Goal: Information Seeking & Learning: Learn about a topic

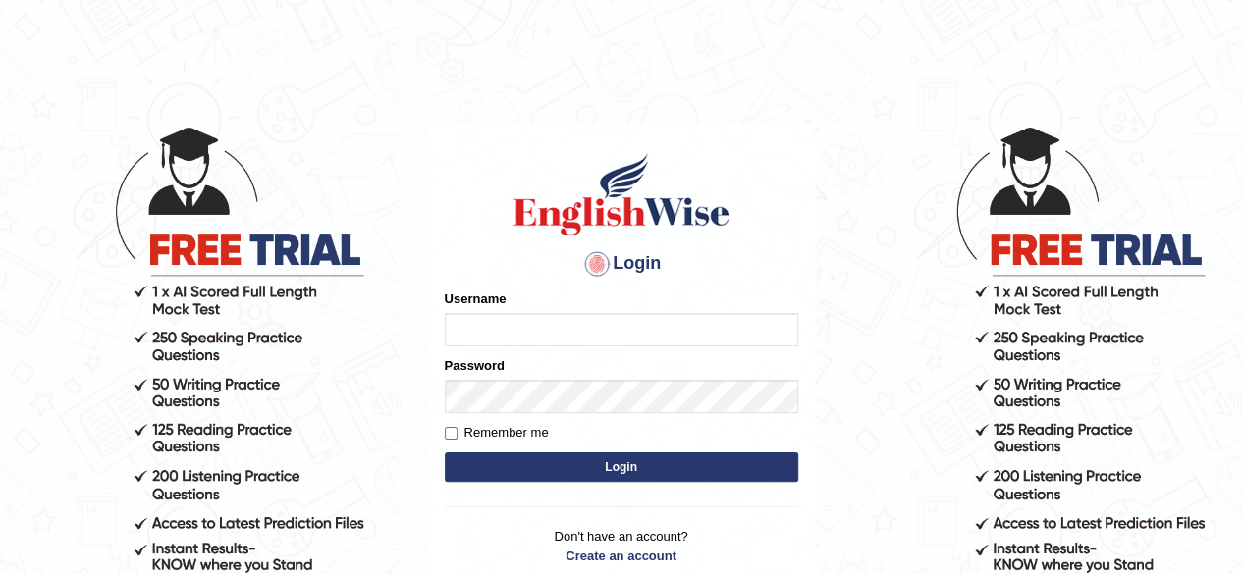
type input "pooja_223"
click at [590, 476] on button "Login" at bounding box center [621, 467] width 353 height 29
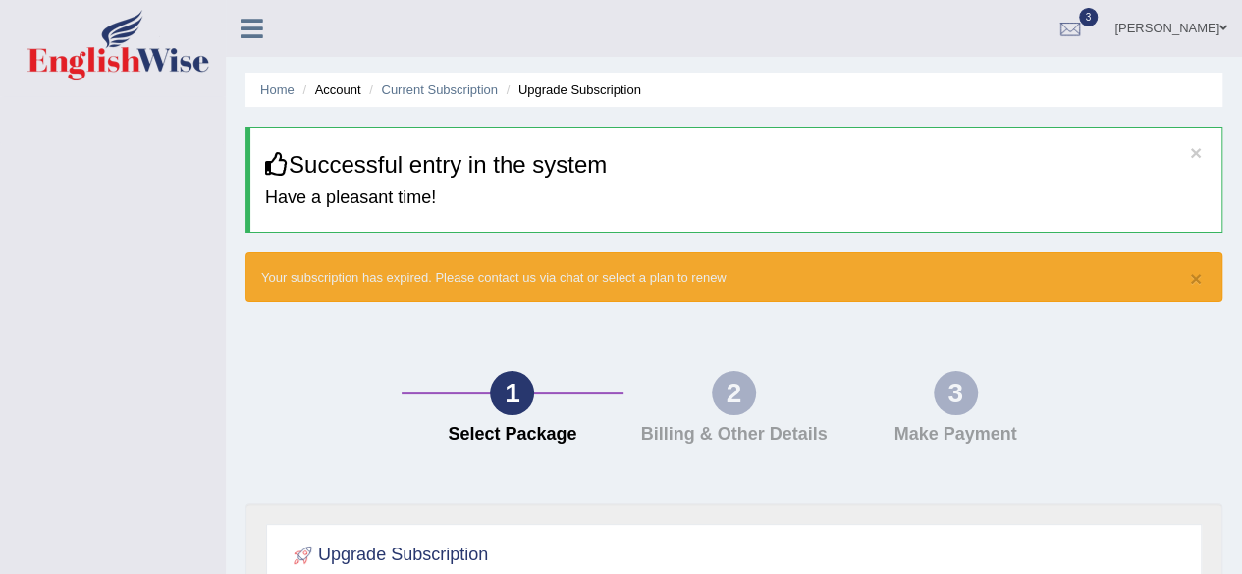
click at [1172, 23] on link "[PERSON_NAME]" at bounding box center [1171, 25] width 142 height 51
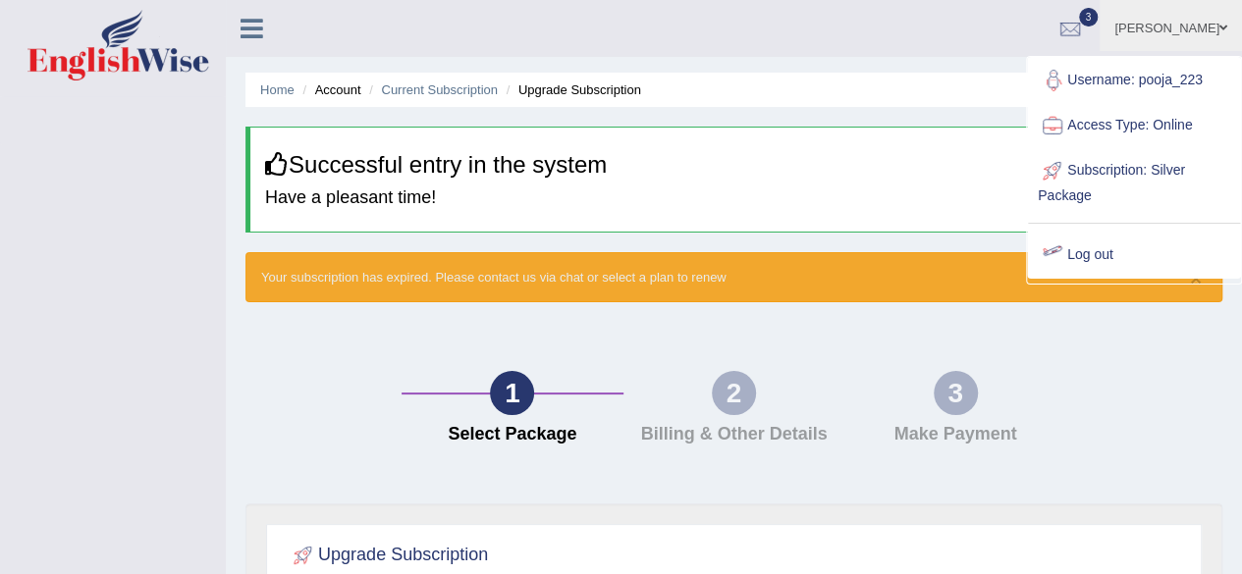
click at [1090, 252] on link "Log out" at bounding box center [1134, 255] width 212 height 45
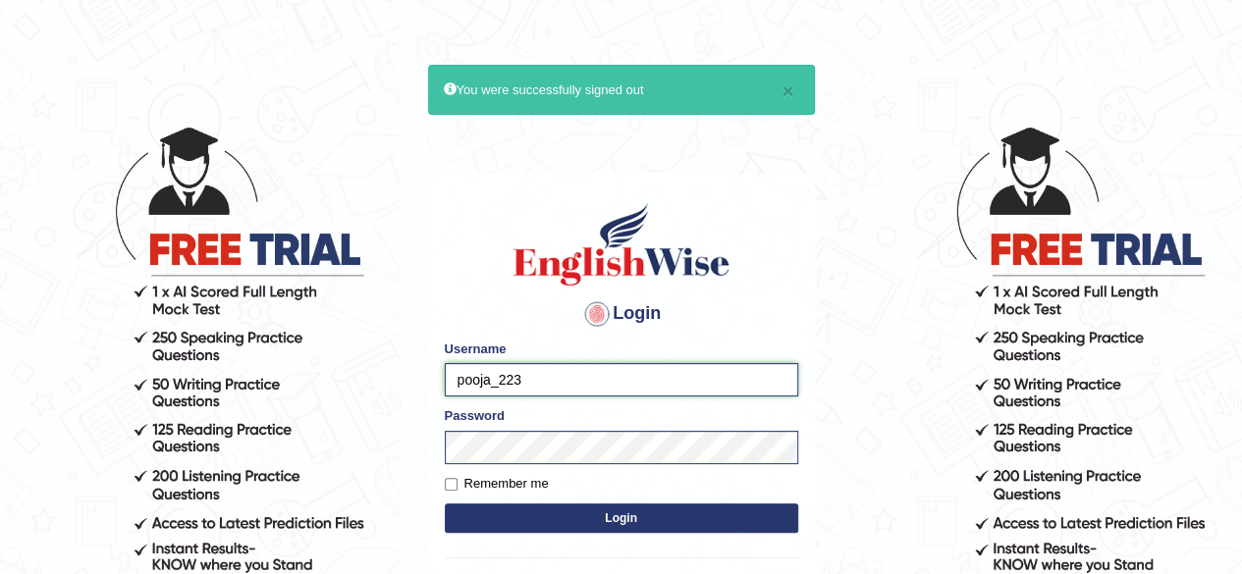
click at [528, 378] on input "pooja_223" at bounding box center [621, 379] width 353 height 33
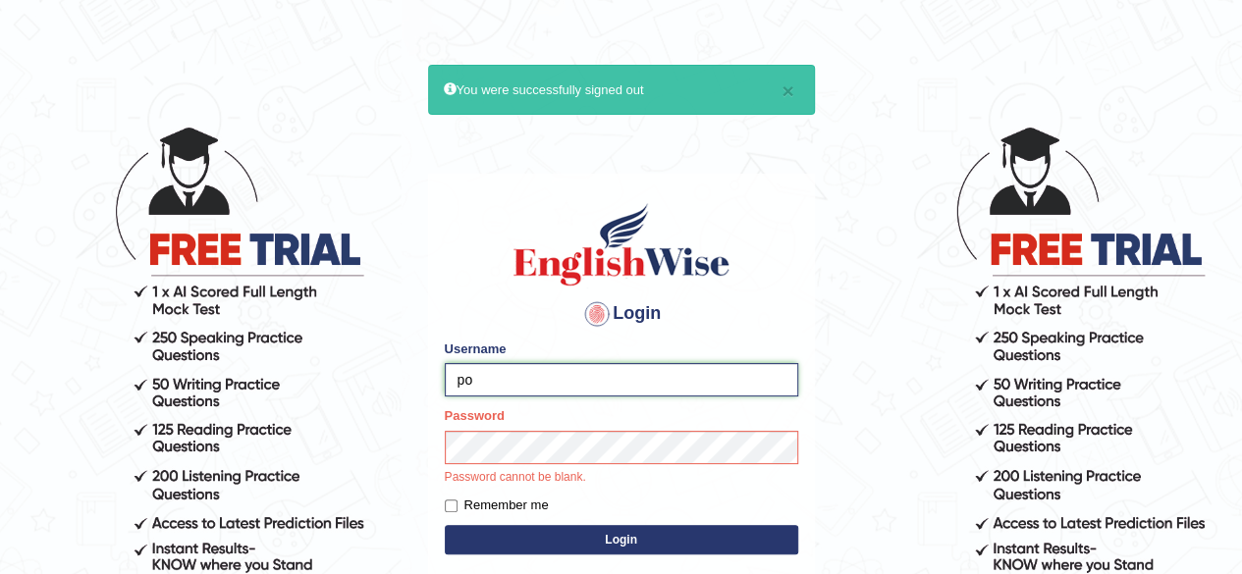
type input "p"
type input "pooja_123"
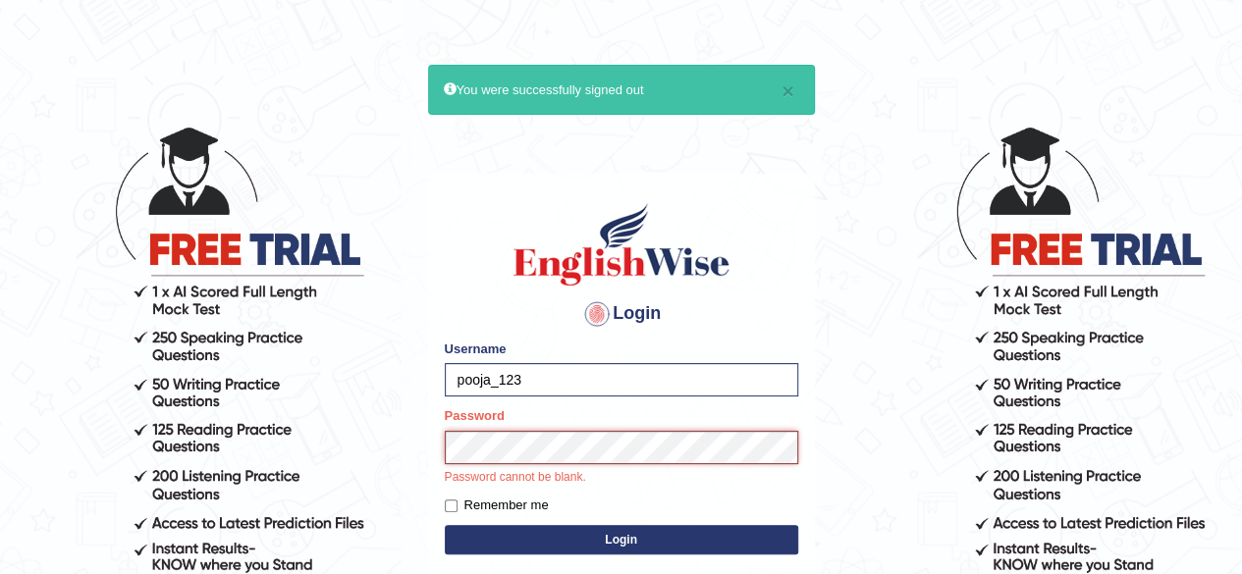
click at [445, 525] on button "Login" at bounding box center [621, 539] width 353 height 29
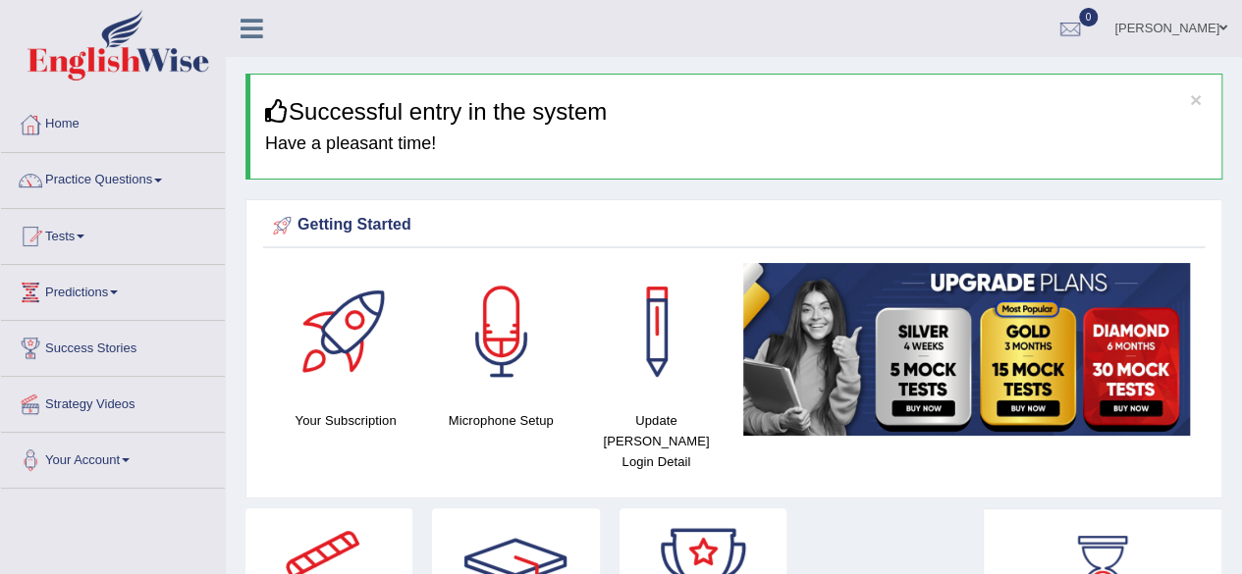
click at [737, 278] on div at bounding box center [966, 349] width 466 height 173
click at [112, 166] on link "Practice Questions" at bounding box center [113, 177] width 224 height 49
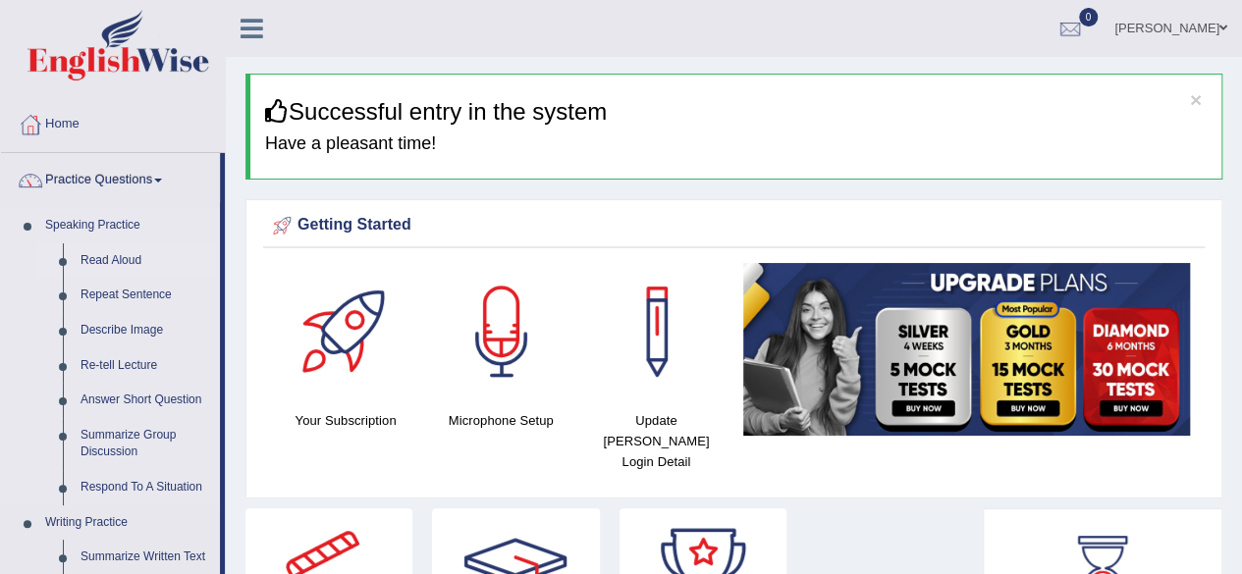
click at [117, 258] on link "Read Aloud" at bounding box center [146, 261] width 148 height 35
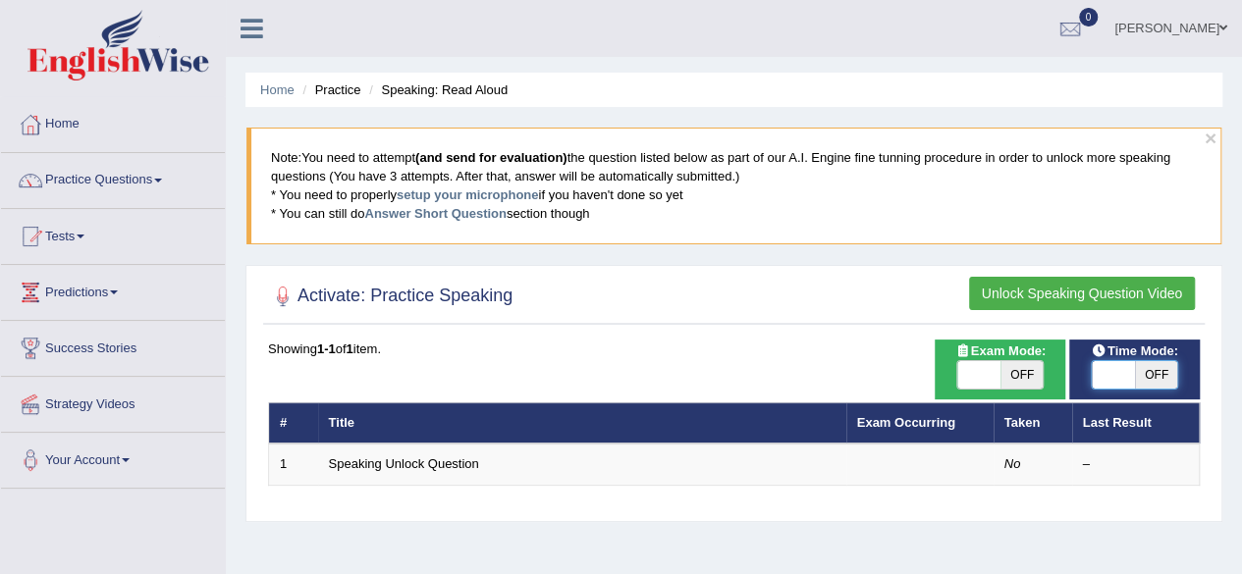
click at [1131, 372] on span at bounding box center [1113, 374] width 43 height 27
checkbox input "true"
